Goal: Task Accomplishment & Management: Use online tool/utility

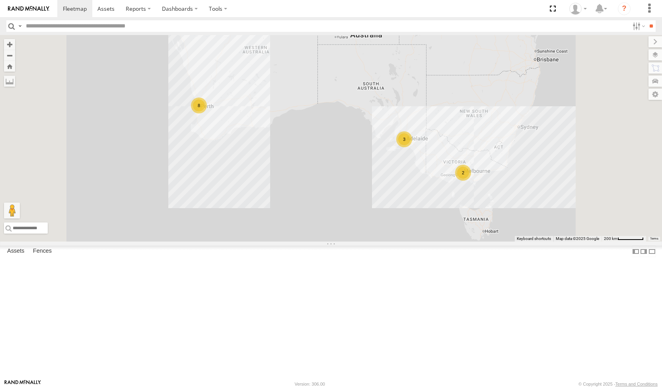
click at [31, 8] on img at bounding box center [28, 9] width 41 height 6
click at [0, 0] on link at bounding box center [0, 0] width 0 height 0
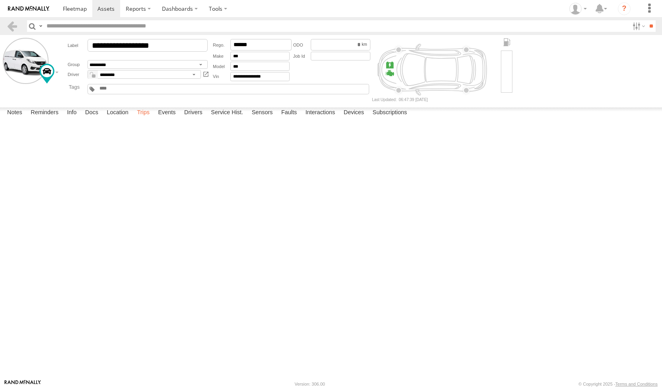
click at [147, 119] on label "Trips" at bounding box center [143, 112] width 21 height 11
click at [209, 105] on main "**********" at bounding box center [331, 207] width 662 height 344
